Goal: Find specific page/section: Find specific page/section

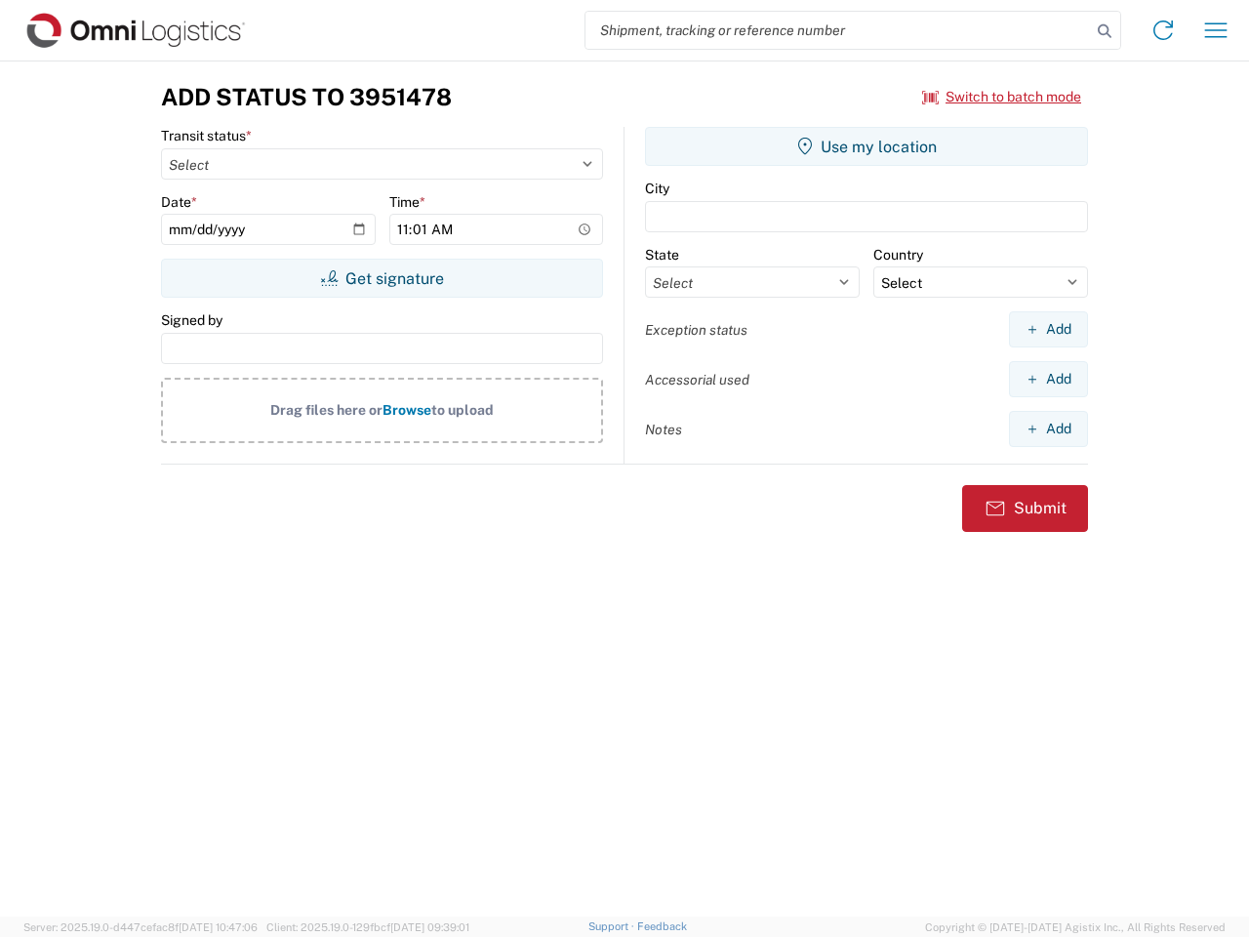
click at [838, 30] on input "search" at bounding box center [838, 30] width 505 height 37
click at [1105, 31] on icon at bounding box center [1104, 31] width 27 height 27
click at [1163, 30] on icon at bounding box center [1163, 30] width 31 height 31
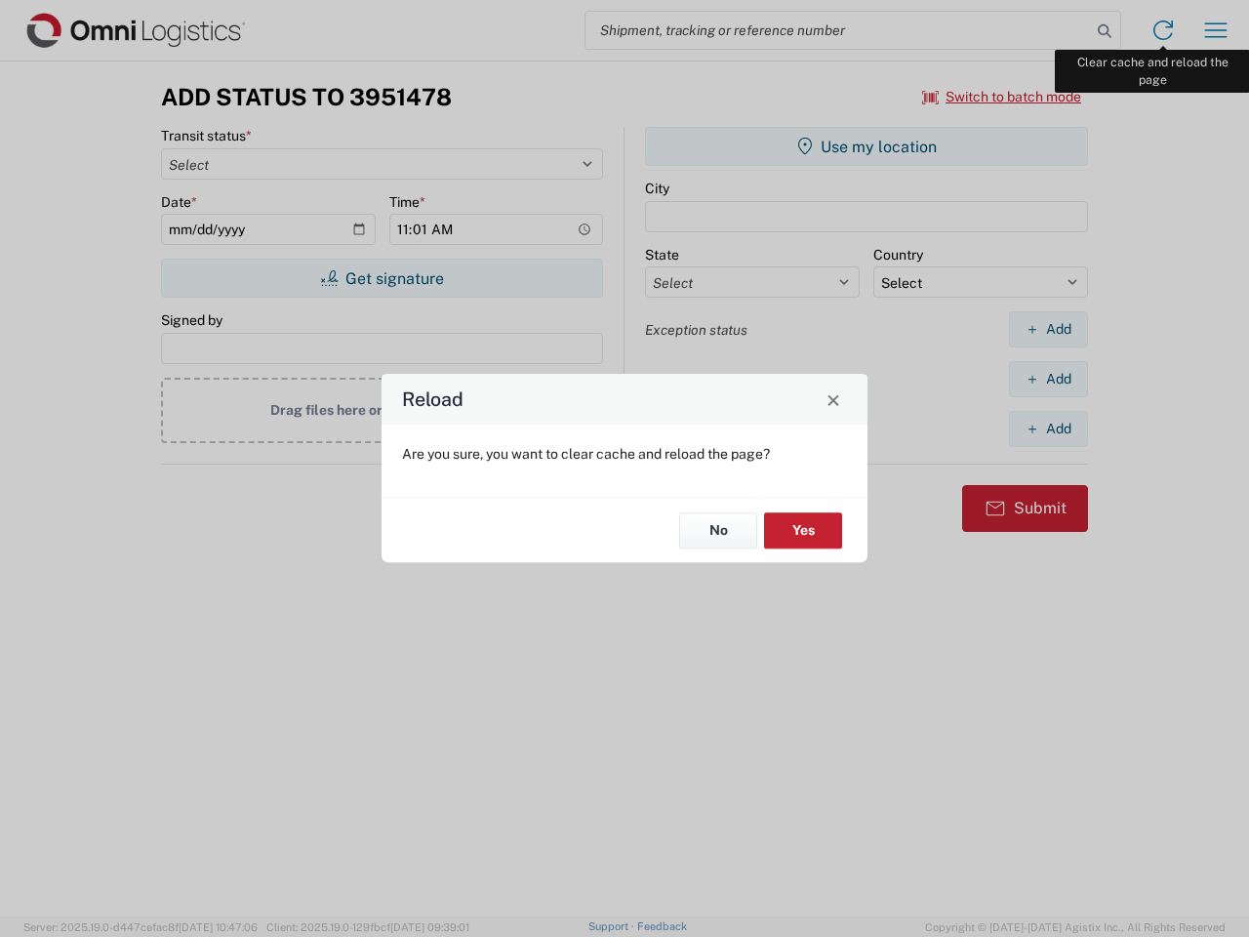
click at [1216, 30] on div "Reload Are you sure, you want to clear cache and reload the page? No Yes" at bounding box center [624, 468] width 1249 height 937
click at [1002, 97] on div "Reload Are you sure, you want to clear cache and reload the page? No Yes" at bounding box center [624, 468] width 1249 height 937
click at [382, 278] on div "Reload Are you sure, you want to clear cache and reload the page? No Yes" at bounding box center [624, 468] width 1249 height 937
click at [867, 146] on div "Reload Are you sure, you want to clear cache and reload the page? No Yes" at bounding box center [624, 468] width 1249 height 937
click at [1048, 329] on div "Reload Are you sure, you want to clear cache and reload the page? No Yes" at bounding box center [624, 468] width 1249 height 937
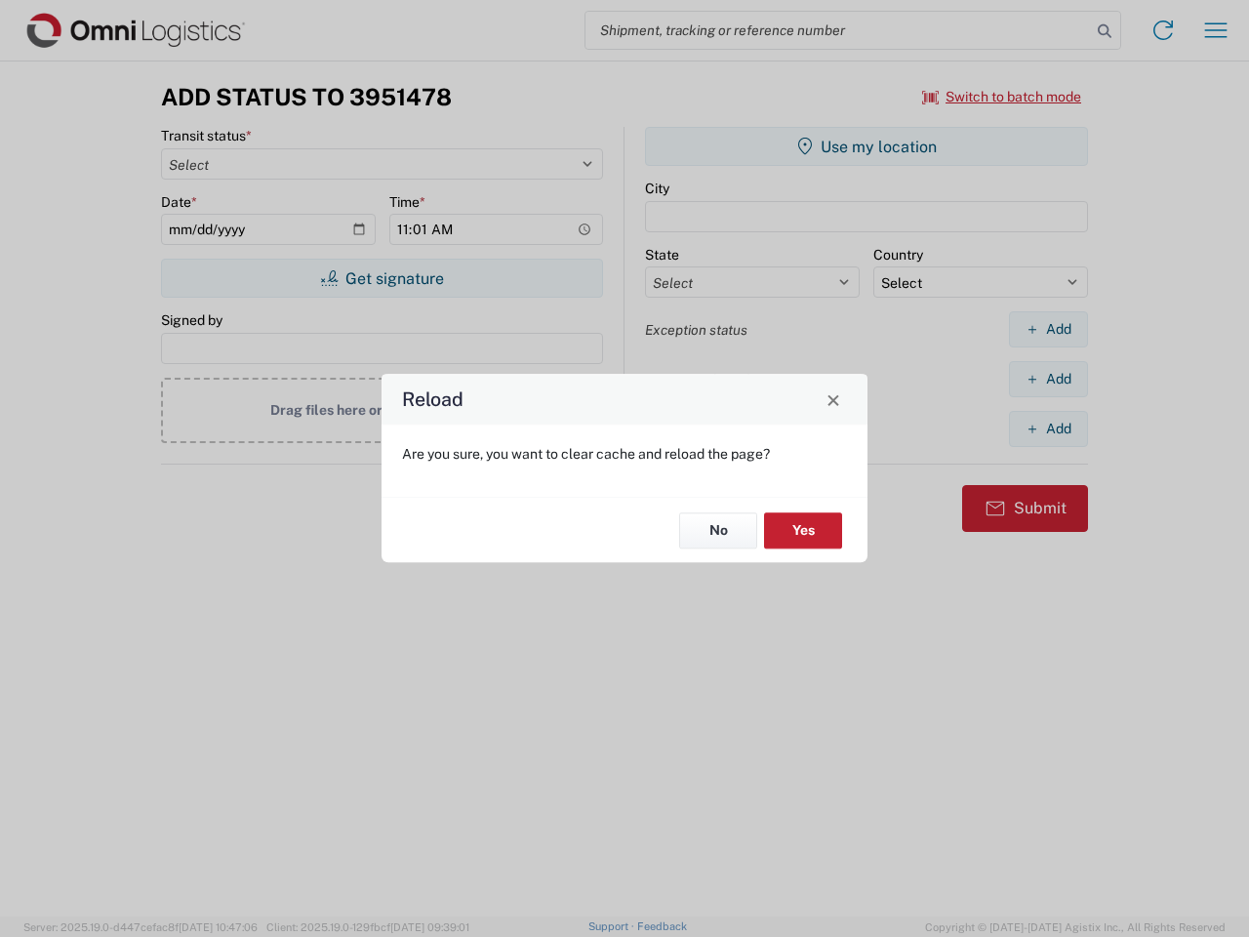
click at [1048, 379] on div "Reload Are you sure, you want to clear cache and reload the page? No Yes" at bounding box center [624, 468] width 1249 height 937
click at [1048, 428] on div "Reload Are you sure, you want to clear cache and reload the page? No Yes" at bounding box center [624, 468] width 1249 height 937
